Goal: Check status: Check status

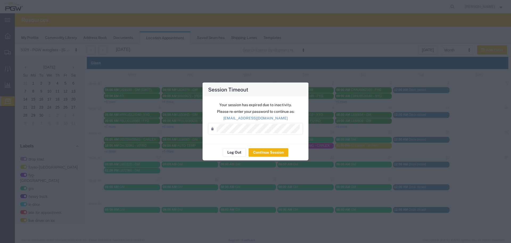
scroll to position [168, 0]
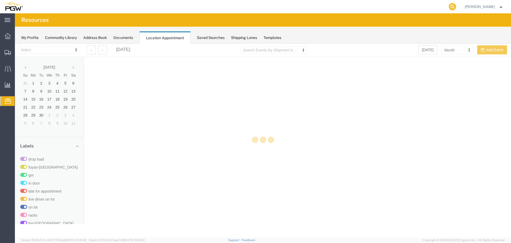
click at [454, 6] on icon at bounding box center [452, 6] width 7 height 7
select select "28253"
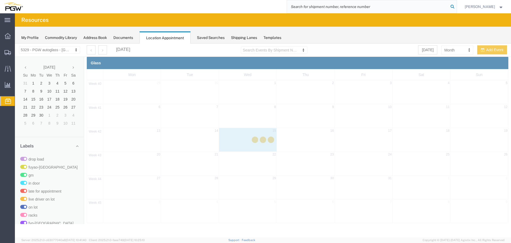
paste input "669608"
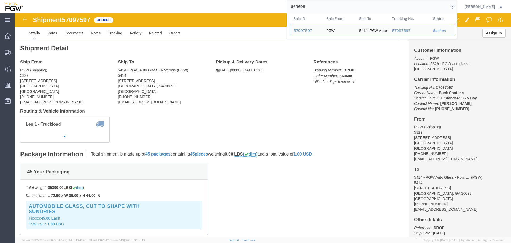
click span "57097597"
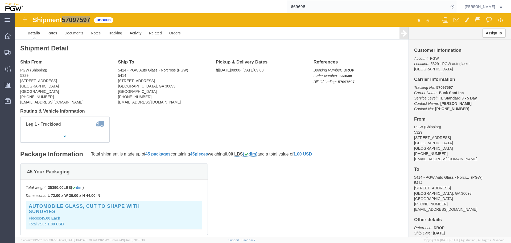
click at [330, 5] on input "669608" at bounding box center [368, 6] width 162 height 13
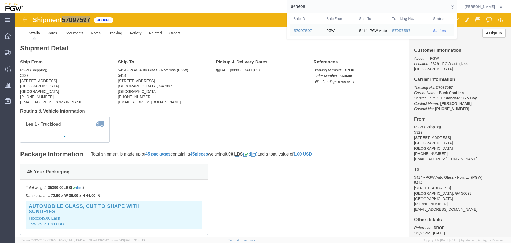
click at [330, 5] on input "669608" at bounding box center [368, 6] width 162 height 13
paste input "669525"
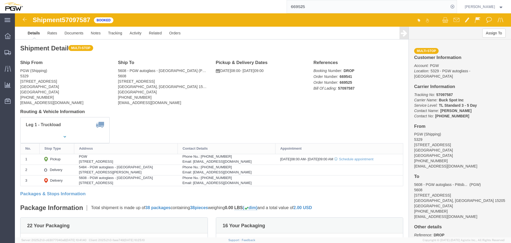
click span "57097587"
copy span "57097587"
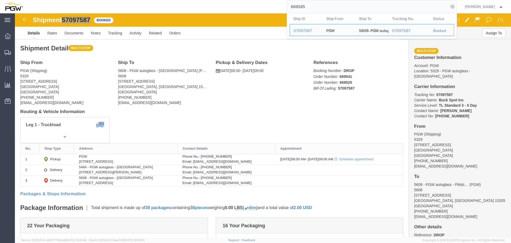
click at [310, 5] on input "669525" at bounding box center [368, 6] width 162 height 13
paste input "680"
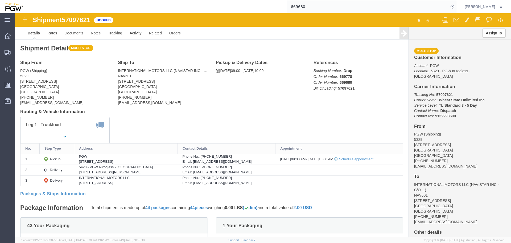
click span "57097621"
copy span "57097621"
click at [327, 9] on input "669680" at bounding box center [368, 6] width 162 height 13
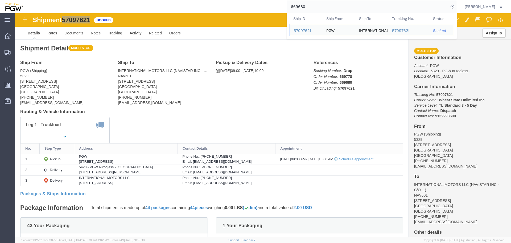
click at [327, 9] on input "669680" at bounding box center [368, 6] width 162 height 13
paste input "711"
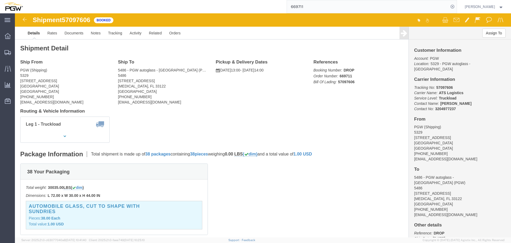
click span "57097606"
copy span "57097606"
click at [322, 4] on input "669711" at bounding box center [368, 6] width 162 height 13
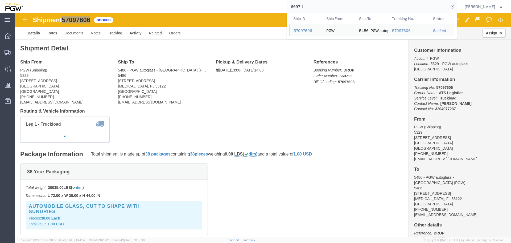
click at [322, 4] on input "669711" at bounding box center [368, 6] width 162 height 13
paste input "20"
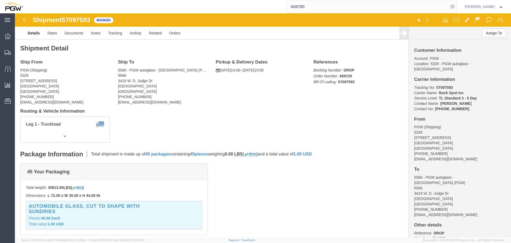
click span "57097593"
copy span "57097593"
click span "57097593"
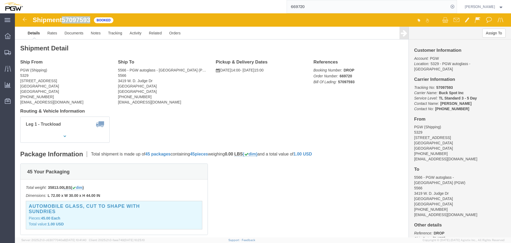
copy span "57097593"
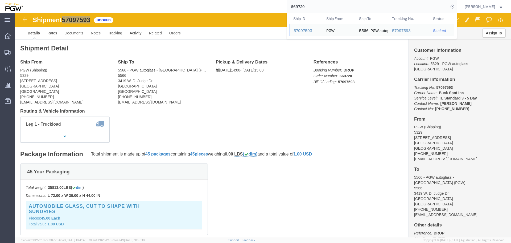
click at [310, 6] on input "669720" at bounding box center [368, 6] width 162 height 13
paste input "13"
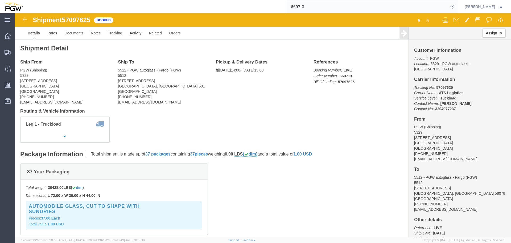
click span "57097625"
copy span "57097625"
click at [314, 3] on input "669713" at bounding box center [368, 6] width 162 height 13
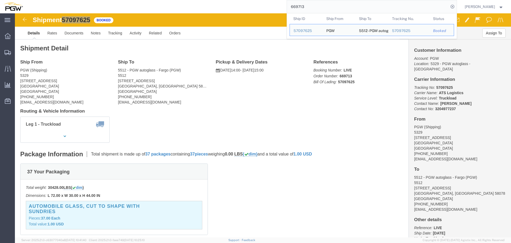
click at [314, 3] on input "669713" at bounding box center [368, 6] width 162 height 13
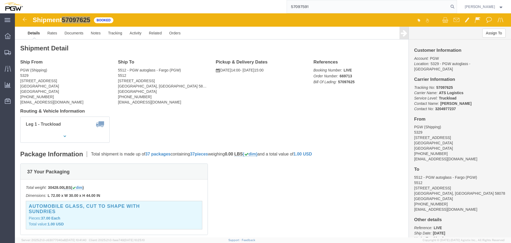
type input "57097591"
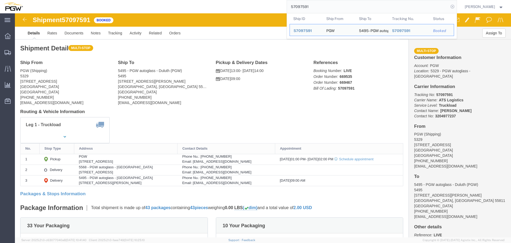
click at [453, 8] on icon at bounding box center [452, 6] width 7 height 7
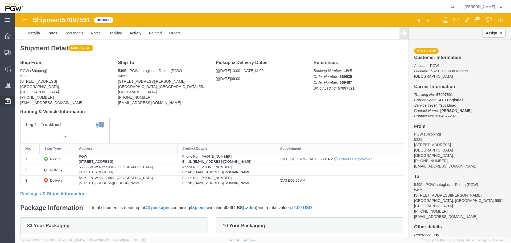
click at [0, 0] on span "Location Appointment" at bounding box center [0, 0] width 0 height 0
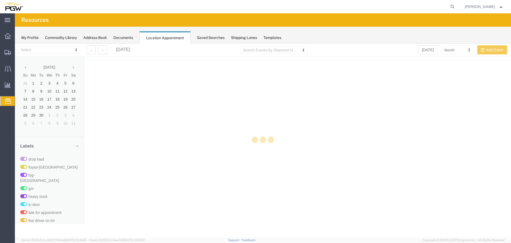
select select "28253"
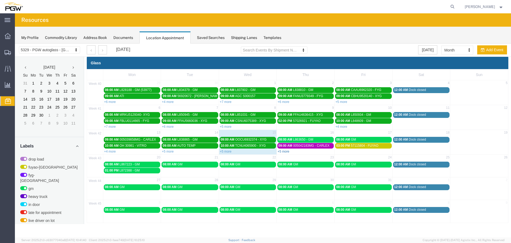
click at [285, 152] on link "+5 more" at bounding box center [284, 151] width 12 height 4
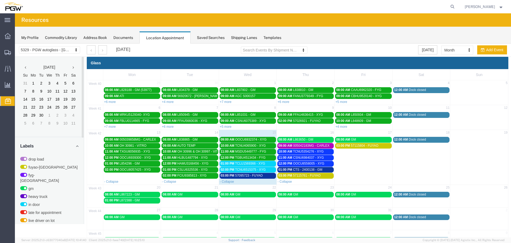
scroll to position [168, 0]
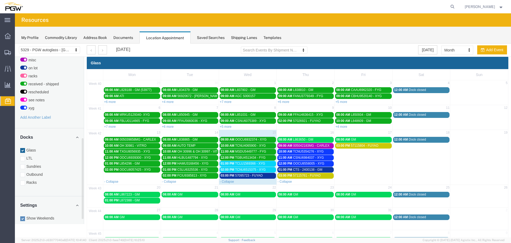
drag, startPoint x: 32, startPoint y: 177, endPoint x: 38, endPoint y: 176, distance: 6.0
click at [32, 179] on label "Racks" at bounding box center [49, 181] width 58 height 5
click at [15, 43] on input "Racks" at bounding box center [15, 43] width 0 height 0
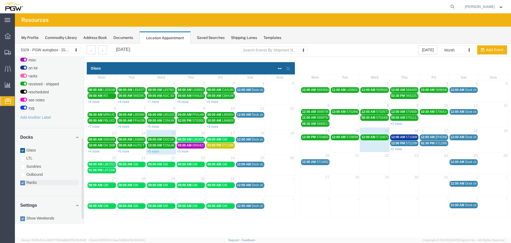
click at [37, 179] on label "Racks" at bounding box center [49, 181] width 58 height 5
click at [15, 43] on input "Racks" at bounding box center [15, 43] width 0 height 0
